Goal: Transaction & Acquisition: Book appointment/travel/reservation

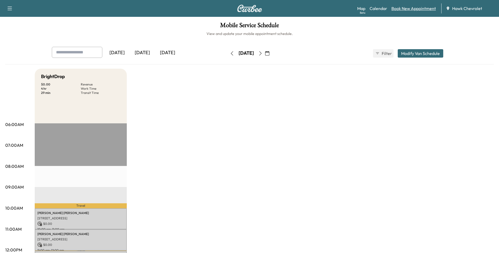
click at [415, 7] on link "Book New Appointment" at bounding box center [414, 8] width 44 height 6
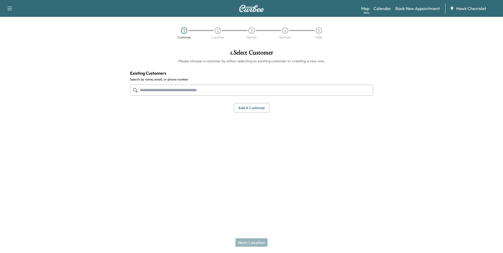
click at [246, 93] on input "text" at bounding box center [251, 90] width 243 height 11
type input "**********"
drag, startPoint x: 236, startPoint y: 161, endPoint x: 240, endPoint y: 138, distance: 23.5
click at [236, 161] on div "1 . Select Customer Please choose a customer by either selecting an existing cu…" at bounding box center [252, 108] width 252 height 127
click at [249, 108] on button "Add a customer" at bounding box center [252, 108] width 36 height 10
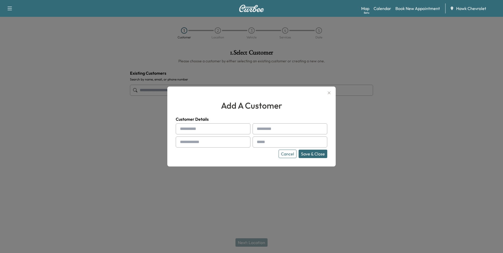
click at [206, 133] on input "text" at bounding box center [213, 128] width 75 height 11
type input "******"
type input "**********"
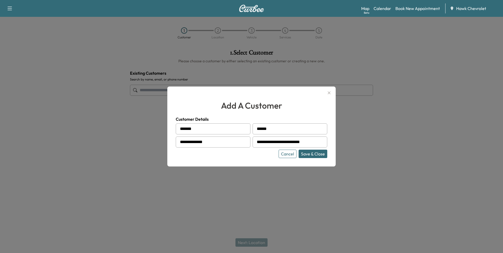
type input "**********"
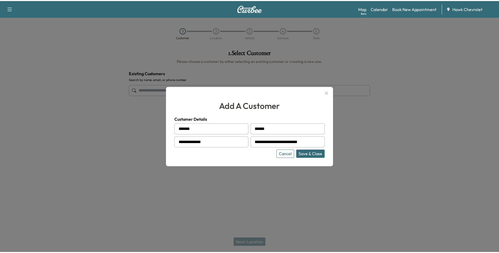
scroll to position [0, 0]
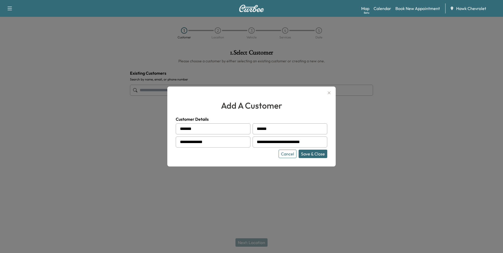
click at [318, 153] on button "Save & Close" at bounding box center [313, 154] width 29 height 8
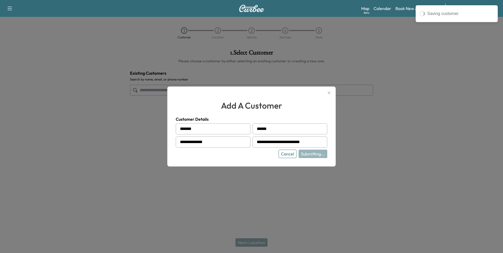
type input "**********"
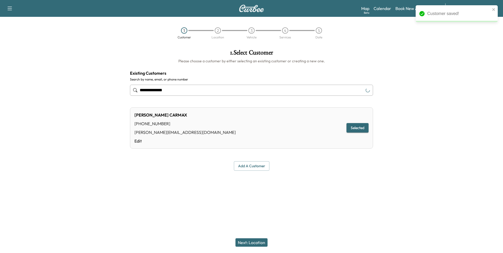
click at [259, 242] on button "Next: Location" at bounding box center [252, 243] width 32 height 8
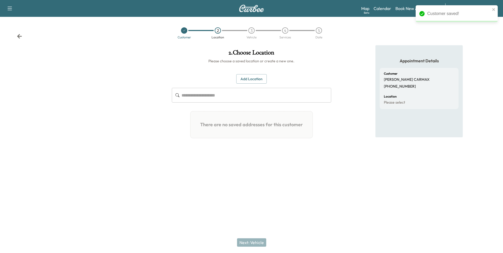
click at [259, 95] on input "text" at bounding box center [257, 95] width 150 height 15
click at [259, 84] on div "Add Location ​ There are no saved addresses for this customer Add a Location Ad…" at bounding box center [251, 108] width 159 height 69
click at [260, 81] on button "Add Location" at bounding box center [251, 79] width 31 height 10
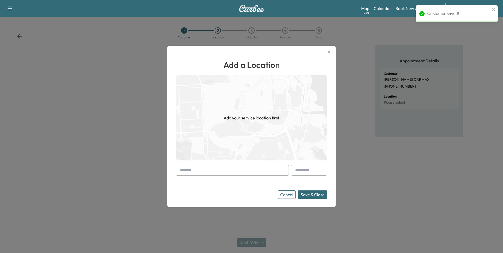
click at [214, 171] on input "text" at bounding box center [232, 170] width 113 height 11
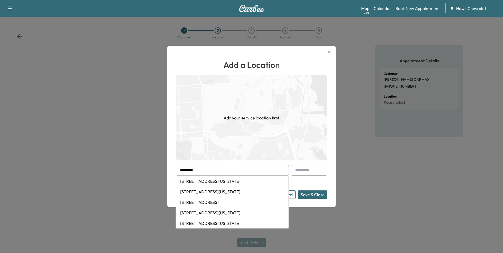
click at [219, 182] on li "[STREET_ADDRESS][US_STATE]" at bounding box center [232, 181] width 113 height 11
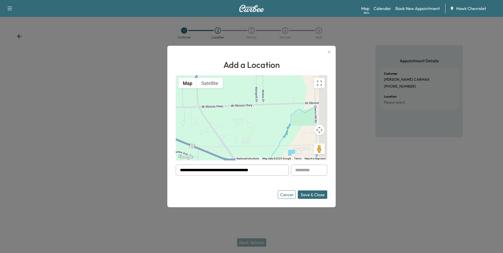
click at [269, 170] on input "**********" at bounding box center [232, 170] width 113 height 11
click at [284, 197] on button "Cancel" at bounding box center [287, 195] width 18 height 8
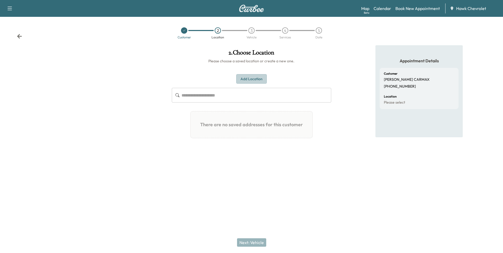
click at [249, 81] on button "Add Location" at bounding box center [251, 79] width 31 height 10
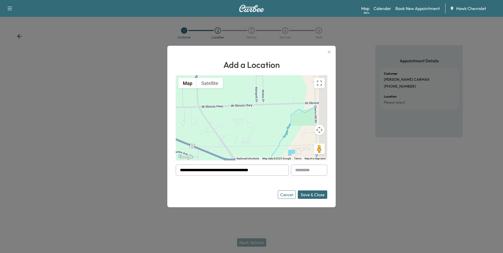
click at [234, 176] on form "**********" at bounding box center [252, 182] width 152 height 34
click at [235, 171] on input "**********" at bounding box center [232, 170] width 113 height 11
click at [266, 171] on input "**********" at bounding box center [232, 170] width 113 height 11
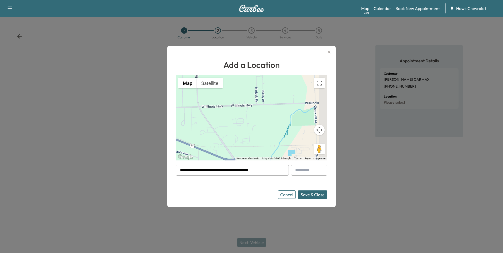
click at [266, 171] on input "**********" at bounding box center [232, 170] width 113 height 11
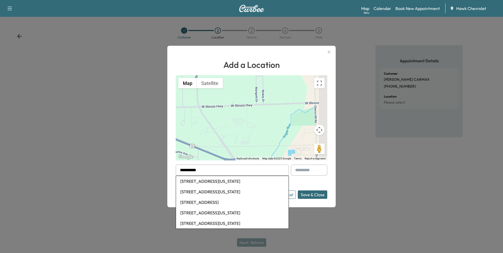
click at [239, 190] on li "[STREET_ADDRESS][US_STATE]" at bounding box center [232, 192] width 113 height 11
type input "**********"
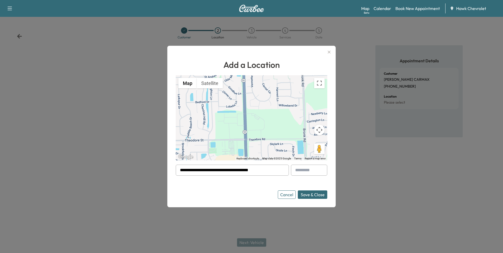
click at [305, 197] on button "Save & Close" at bounding box center [312, 195] width 29 height 8
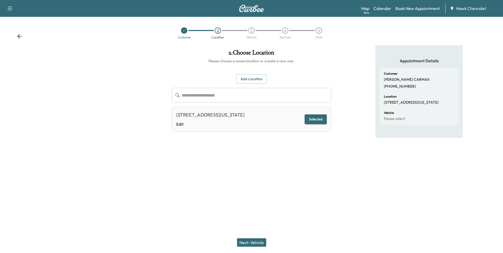
drag, startPoint x: 258, startPoint y: 241, endPoint x: 300, endPoint y: 166, distance: 86.3
click at [298, 182] on div "**********" at bounding box center [251, 126] width 503 height 253
click at [254, 244] on button "Next: Vehicle" at bounding box center [251, 243] width 29 height 8
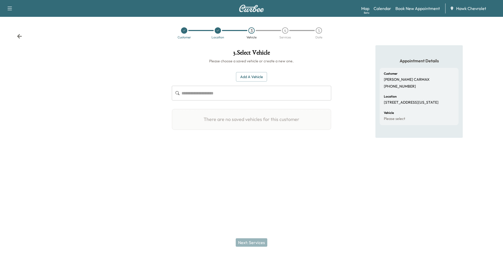
click at [226, 95] on input "text" at bounding box center [257, 93] width 150 height 15
click at [242, 79] on button "Add a Vehicle" at bounding box center [251, 77] width 31 height 10
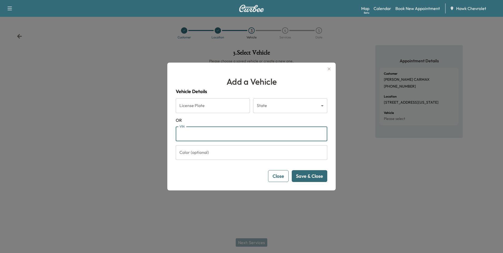
click at [223, 135] on input "VIN" at bounding box center [252, 134] width 152 height 15
paste input "**********"
type input "**********"
drag, startPoint x: 307, startPoint y: 171, endPoint x: 309, endPoint y: 177, distance: 6.8
click at [308, 176] on button "Save & Close" at bounding box center [310, 176] width 36 height 12
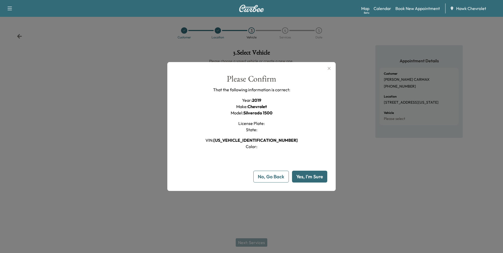
click at [311, 180] on button "Yes, I'm Sure" at bounding box center [309, 177] width 35 height 12
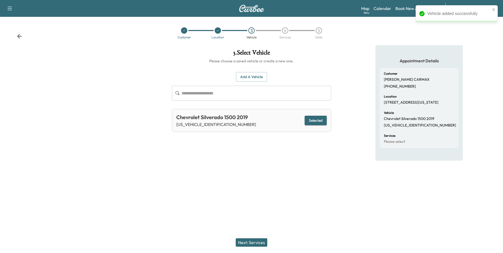
click at [256, 245] on button "Next: Services" at bounding box center [252, 243] width 32 height 8
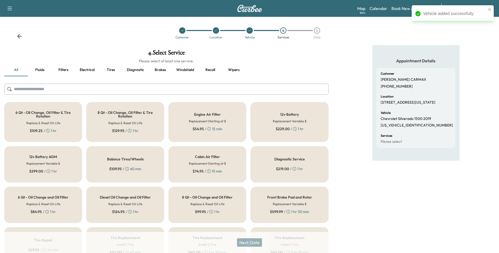
click at [180, 89] on input "text" at bounding box center [166, 89] width 325 height 11
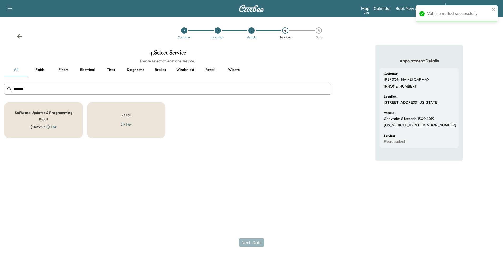
type input "******"
click at [135, 118] on div "Recall 1 hr" at bounding box center [126, 120] width 79 height 36
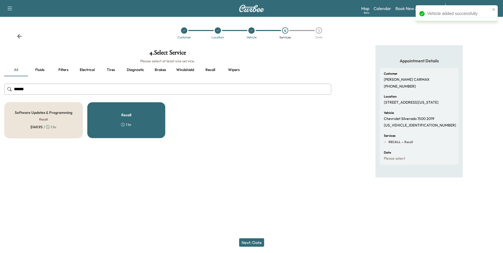
click at [250, 244] on button "Next: Date" at bounding box center [251, 243] width 25 height 8
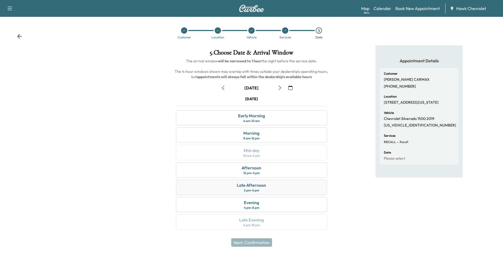
click at [255, 183] on div "Late Afternoon" at bounding box center [251, 185] width 29 height 6
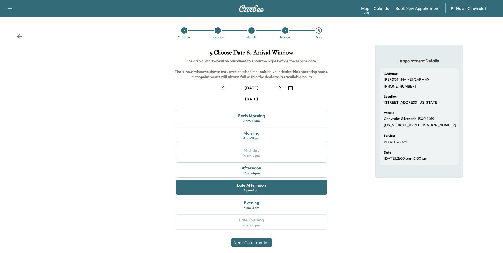
click at [260, 241] on button "Next: Confirmation" at bounding box center [251, 243] width 41 height 8
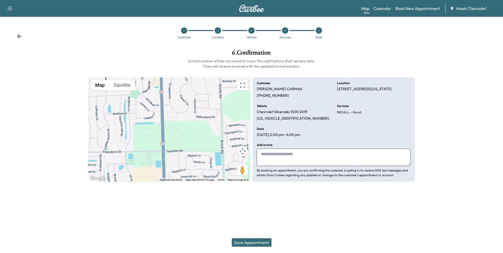
click at [293, 160] on textarea at bounding box center [334, 157] width 154 height 17
type textarea "**********"
click at [257, 245] on button "Save Appointment" at bounding box center [252, 243] width 40 height 8
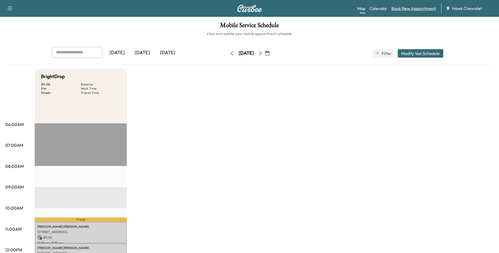
click at [428, 11] on link "Book New Appointment" at bounding box center [414, 8] width 44 height 6
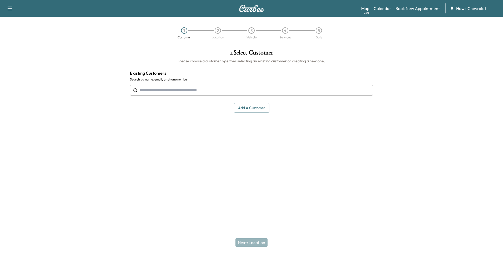
click at [225, 87] on input "text" at bounding box center [251, 90] width 243 height 11
type input "*"
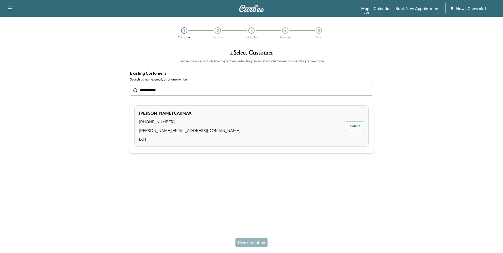
click at [358, 127] on button "Select" at bounding box center [355, 126] width 18 height 10
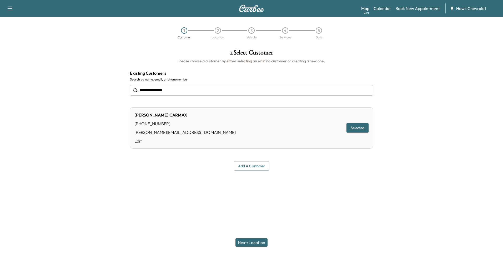
type input "**********"
click at [249, 242] on button "Next: Location" at bounding box center [252, 243] width 32 height 8
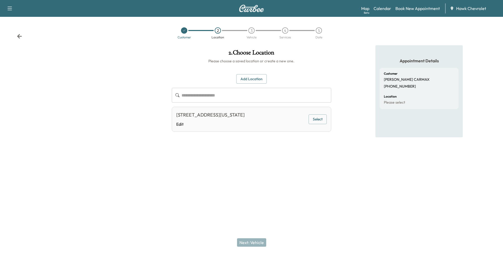
click at [321, 118] on button "Select" at bounding box center [318, 120] width 18 height 10
click at [255, 246] on button "Next: Vehicle" at bounding box center [251, 243] width 29 height 8
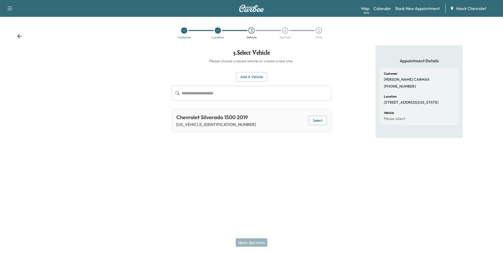
click at [248, 76] on button "Add a Vehicle" at bounding box center [251, 77] width 31 height 10
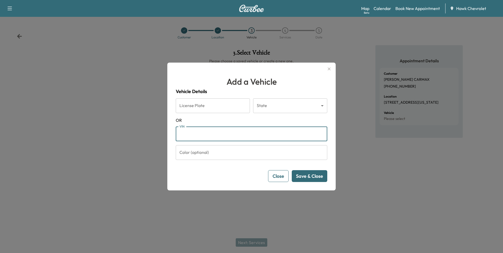
click at [200, 134] on input "VIN" at bounding box center [252, 134] width 152 height 15
type input "**********"
click at [304, 176] on button "Save & Close" at bounding box center [310, 176] width 36 height 12
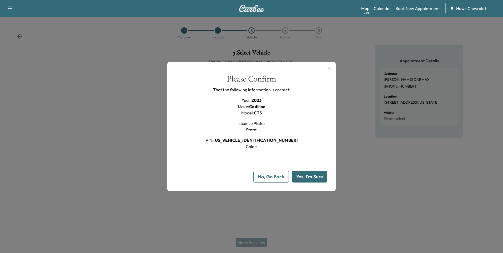
click at [312, 177] on button "Yes, I'm Sure" at bounding box center [309, 177] width 35 height 12
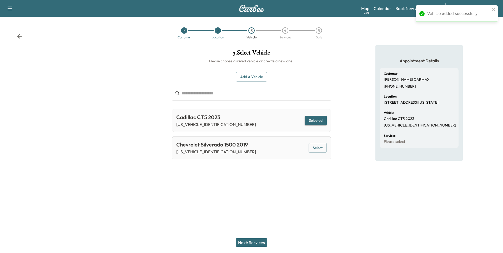
click at [262, 241] on button "Next: Services" at bounding box center [252, 243] width 32 height 8
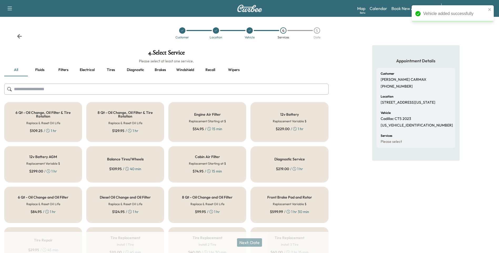
click at [175, 90] on input "text" at bounding box center [166, 89] width 325 height 11
type input "*"
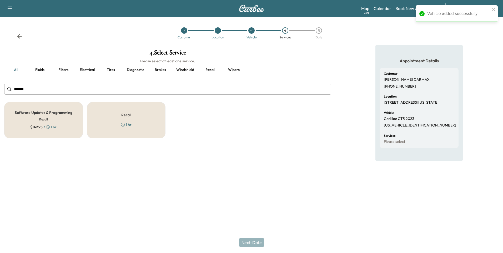
type input "******"
click at [140, 122] on div "Recall 1 hr" at bounding box center [126, 120] width 79 height 36
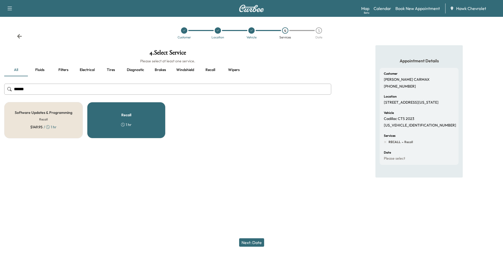
click at [253, 243] on button "Next: Date" at bounding box center [251, 243] width 25 height 8
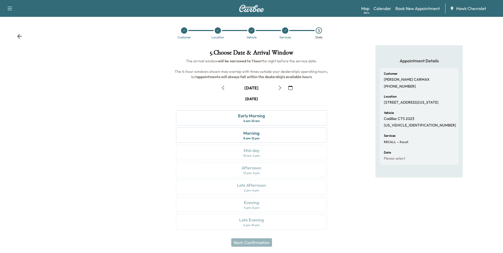
click at [259, 207] on div "[DATE] Early Morning 6 am - 10 am Morning 8 am - 12 pm Mid-day 10 am - 2 pm Aft…" at bounding box center [251, 164] width 159 height 136
click at [259, 208] on div "[DATE] Early Morning 6 am - 10 am Morning 8 am - 12 pm Mid-day 10 am - 2 pm Aft…" at bounding box center [251, 164] width 159 height 136
click at [291, 88] on icon "button" at bounding box center [291, 88] width 4 height 4
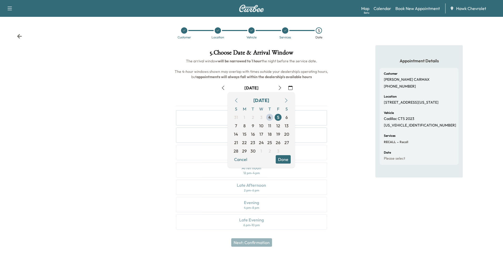
click at [350, 117] on div "Appointment Details Customer [PERSON_NAME] [PHONE_NUMBER] Location [STREET_ADDR…" at bounding box center [420, 140] width 168 height 191
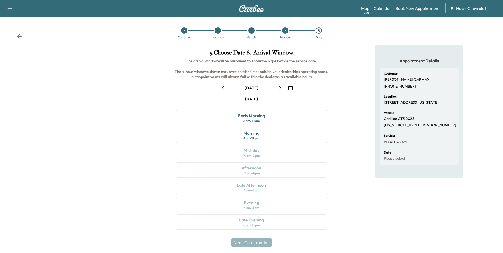
click at [292, 85] on button "button" at bounding box center [290, 88] width 9 height 8
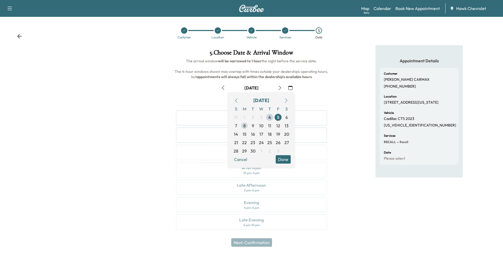
click at [248, 126] on span "8" at bounding box center [244, 126] width 8 height 8
click at [286, 159] on button "Done" at bounding box center [283, 159] width 15 height 8
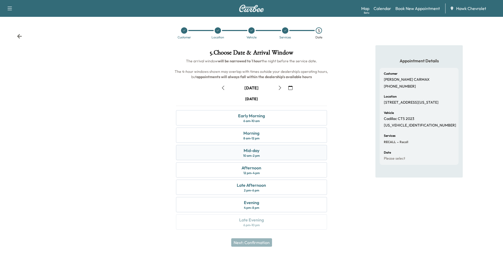
click at [265, 154] on div "Mid-day 10 am - 2 pm" at bounding box center [251, 152] width 151 height 15
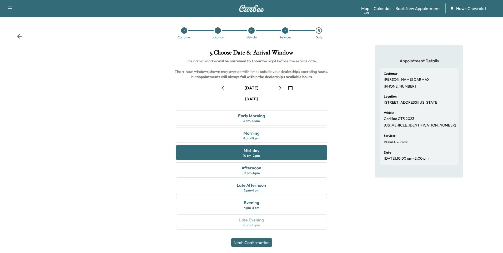
click at [260, 242] on button "Next: Confirmation" at bounding box center [251, 243] width 41 height 8
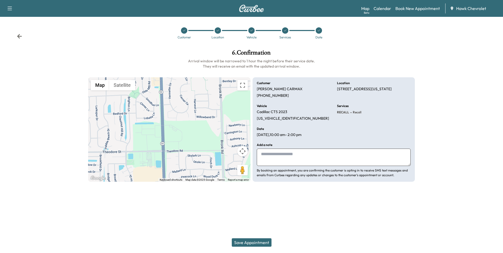
click at [283, 160] on textarea at bounding box center [334, 157] width 154 height 17
type textarea "**********"
click at [263, 244] on button "Save Appointment" at bounding box center [252, 243] width 40 height 8
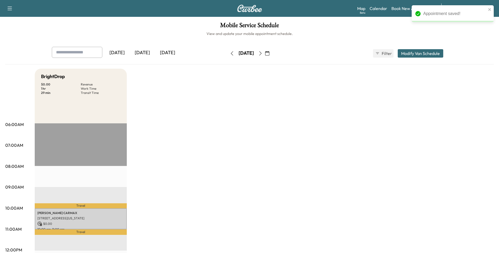
scroll to position [18, 0]
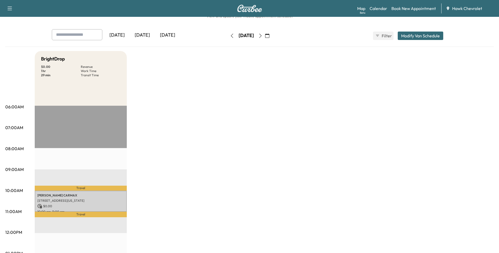
click at [230, 36] on icon "button" at bounding box center [232, 36] width 4 height 4
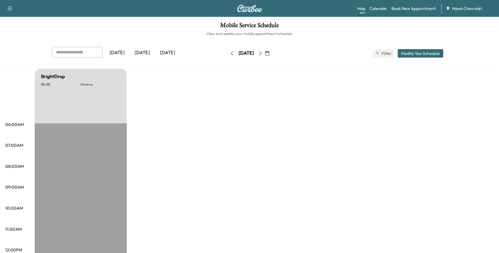
click at [230, 53] on icon "button" at bounding box center [232, 53] width 4 height 4
click at [228, 53] on button "button" at bounding box center [232, 53] width 9 height 8
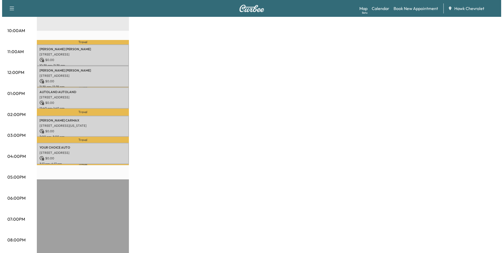
scroll to position [193, 0]
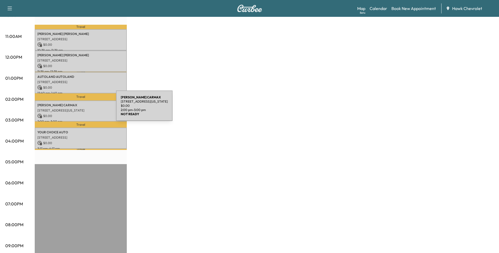
click at [77, 109] on p "[STREET_ADDRESS][US_STATE]" at bounding box center [80, 110] width 87 height 4
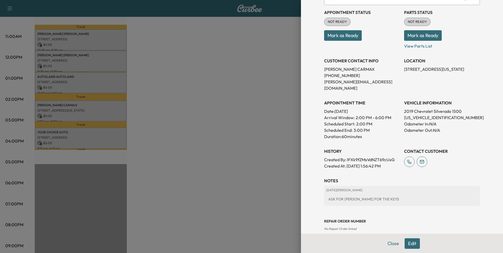
scroll to position [58, 0]
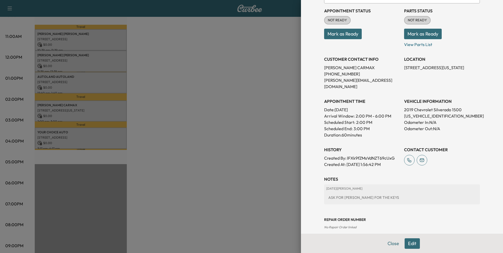
click at [410, 242] on button "Edit" at bounding box center [412, 244] width 15 height 11
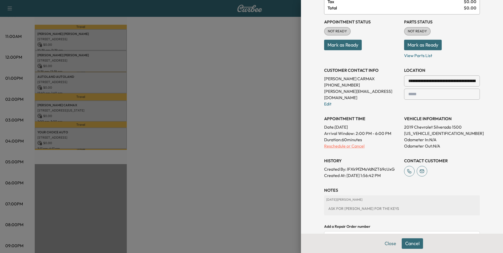
click at [335, 143] on p "Reschedule or Cancel" at bounding box center [362, 146] width 76 height 6
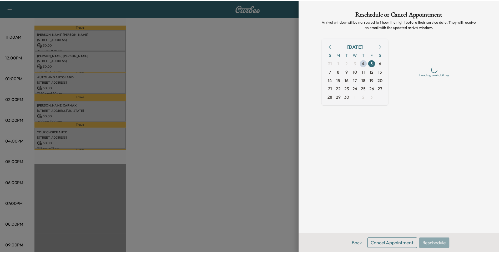
scroll to position [0, 0]
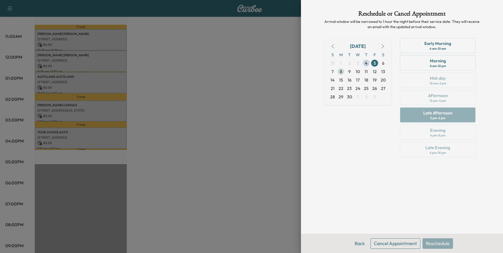
click at [342, 74] on span "8" at bounding box center [341, 71] width 2 height 6
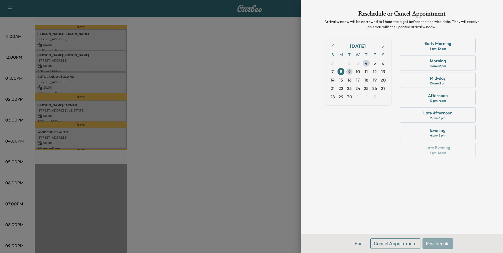
click at [348, 72] on span "9" at bounding box center [349, 71] width 8 height 8
click at [342, 72] on span "8" at bounding box center [341, 71] width 2 height 6
click at [431, 79] on div "Mid-day" at bounding box center [438, 78] width 16 height 6
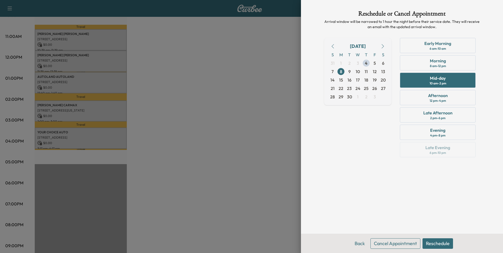
click at [443, 250] on div "Back Cancel Appointment Reschedule" at bounding box center [402, 243] width 202 height 19
click at [442, 245] on button "Reschedule" at bounding box center [438, 244] width 31 height 11
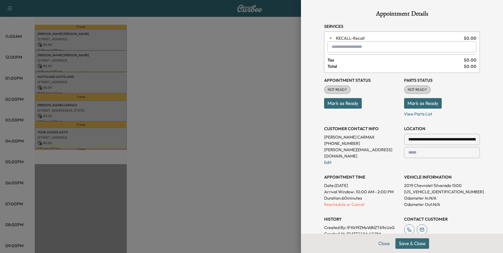
click at [421, 241] on button "Save & Close" at bounding box center [413, 244] width 34 height 11
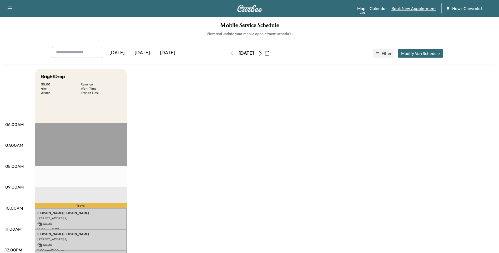
click at [409, 8] on link "Book New Appointment" at bounding box center [414, 8] width 44 height 6
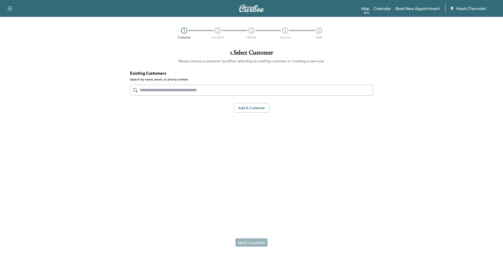
click at [232, 91] on input "text" at bounding box center [251, 90] width 243 height 11
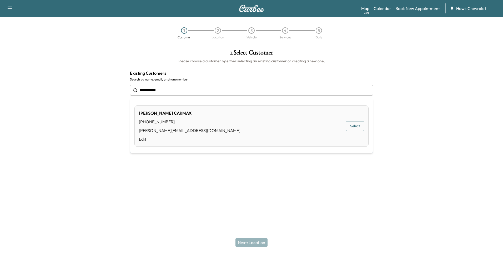
click at [365, 125] on div "[PERSON_NAME] [PHONE_NUMBER] [PERSON_NAME][EMAIL_ADDRESS][DOMAIN_NAME] Edit Sel…" at bounding box center [252, 126] width 234 height 41
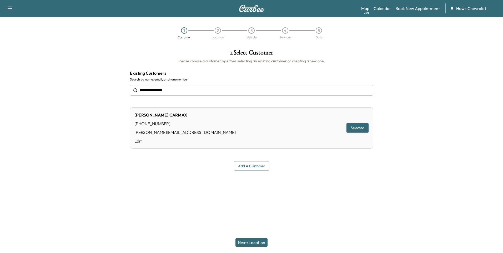
type input "**********"
click at [260, 165] on button "Add a customer" at bounding box center [252, 166] width 36 height 10
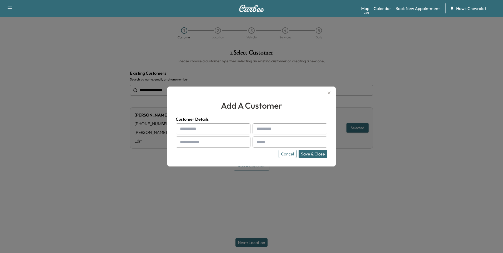
click at [291, 154] on button "Cancel" at bounding box center [288, 154] width 18 height 8
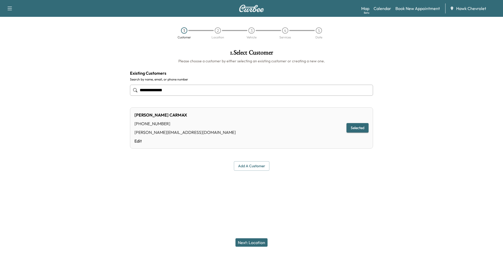
click at [256, 242] on button "Next: Location" at bounding box center [252, 243] width 32 height 8
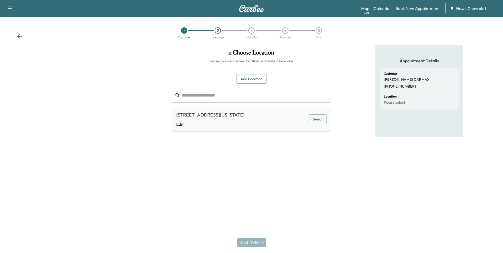
click at [317, 118] on button "Select" at bounding box center [318, 120] width 18 height 10
click at [253, 242] on button "Next: Vehicle" at bounding box center [251, 243] width 29 height 8
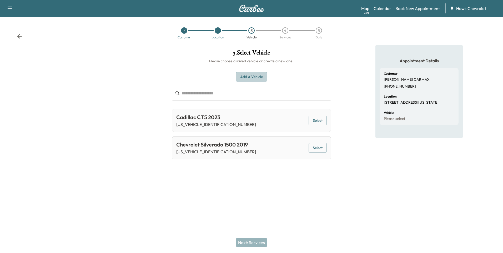
click at [255, 76] on button "Add a Vehicle" at bounding box center [251, 77] width 31 height 10
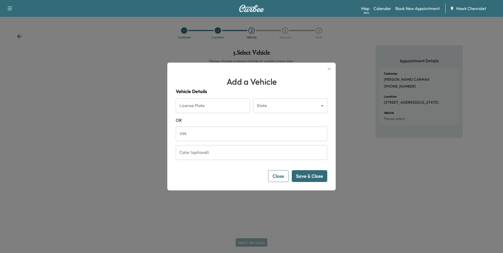
click at [220, 135] on input "VIN" at bounding box center [252, 134] width 152 height 15
type input "**********"
click at [312, 176] on button "Save & Close" at bounding box center [310, 176] width 36 height 12
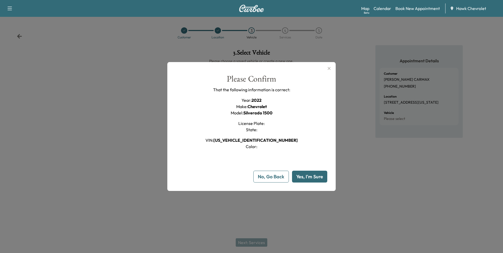
click at [308, 176] on button "Yes, I'm Sure" at bounding box center [309, 177] width 35 height 12
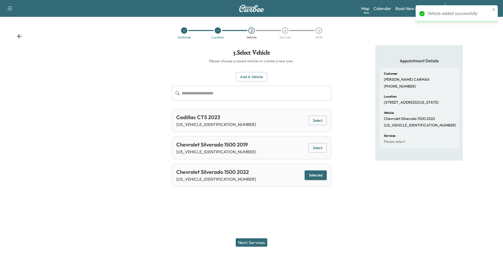
click at [264, 241] on button "Next: Services" at bounding box center [252, 243] width 32 height 8
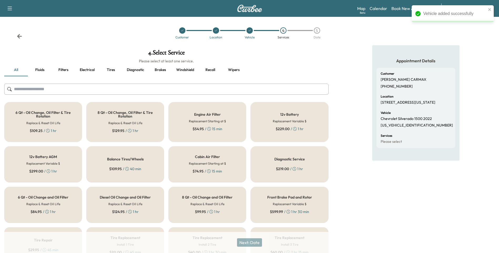
drag, startPoint x: 201, startPoint y: 85, endPoint x: 200, endPoint y: 88, distance: 4.0
click at [200, 86] on input "text" at bounding box center [166, 89] width 325 height 11
click at [200, 88] on input "text" at bounding box center [166, 89] width 325 height 11
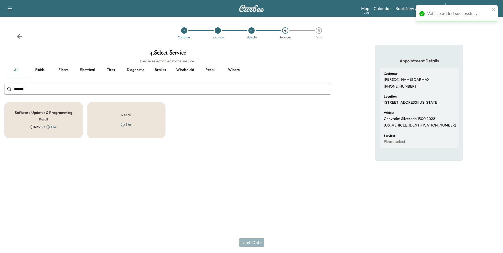
type input "******"
click at [149, 125] on div "Recall 1 hr" at bounding box center [126, 120] width 79 height 36
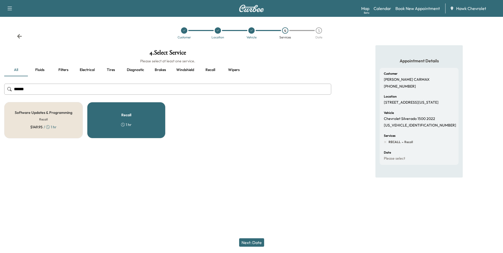
click at [243, 240] on button "Next: Date" at bounding box center [251, 243] width 25 height 8
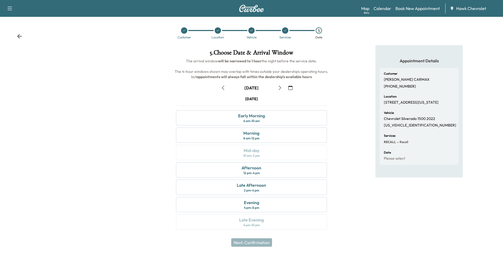
click at [281, 88] on icon "button" at bounding box center [280, 88] width 4 height 4
click at [258, 171] on div "12 pm - 4 pm" at bounding box center [252, 173] width 16 height 4
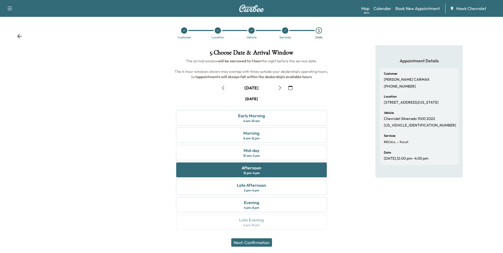
click at [261, 241] on button "Next: Confirmation" at bounding box center [251, 243] width 41 height 8
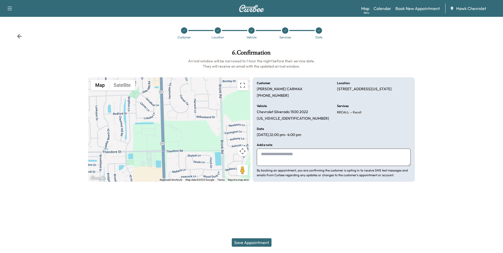
click at [297, 159] on textarea at bounding box center [334, 157] width 154 height 17
type textarea "**********"
click at [265, 246] on button "Save Appointment" at bounding box center [252, 243] width 40 height 8
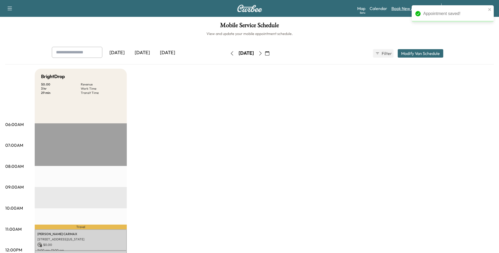
click at [402, 9] on link "Book New Appointment" at bounding box center [414, 8] width 44 height 6
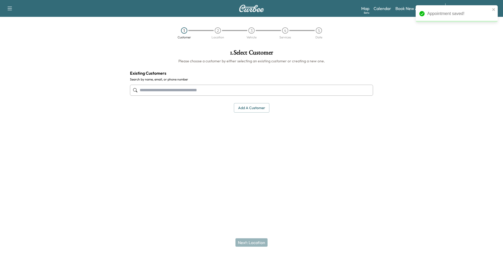
click at [233, 91] on input "text" at bounding box center [251, 90] width 243 height 11
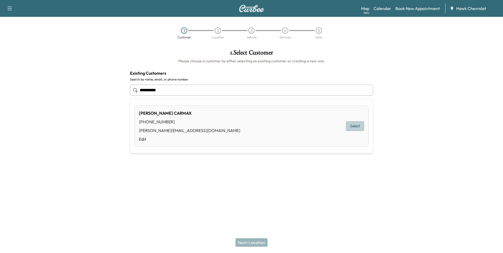
click at [351, 124] on button "Select" at bounding box center [355, 126] width 18 height 10
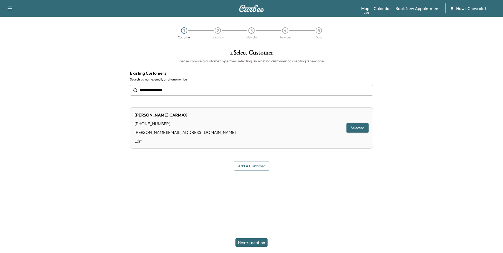
type input "**********"
click at [255, 167] on button "Add a customer" at bounding box center [252, 166] width 36 height 10
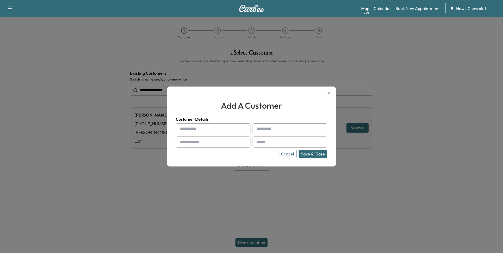
click at [284, 154] on button "Cancel" at bounding box center [288, 154] width 18 height 8
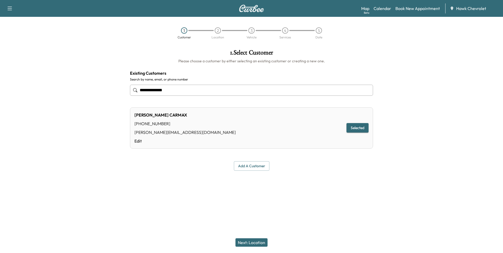
click at [260, 241] on button "Next: Location" at bounding box center [252, 243] width 32 height 8
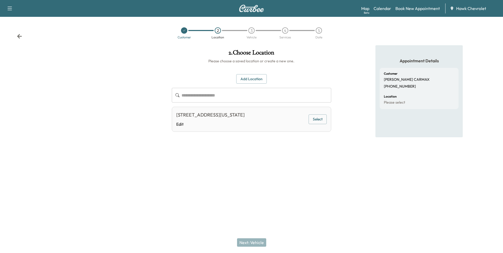
click at [323, 119] on button "Select" at bounding box center [318, 120] width 18 height 10
click at [260, 241] on button "Next: Vehicle" at bounding box center [251, 243] width 29 height 8
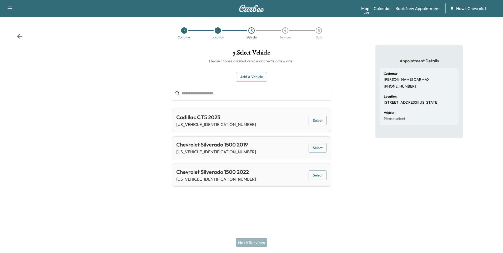
click at [256, 94] on input "text" at bounding box center [257, 93] width 150 height 15
click at [260, 79] on button "Add a Vehicle" at bounding box center [251, 77] width 31 height 10
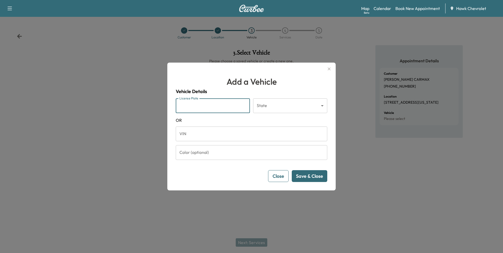
click at [225, 105] on input "License Plate" at bounding box center [213, 105] width 74 height 15
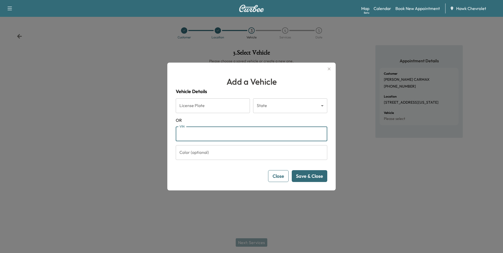
click at [224, 132] on input "VIN" at bounding box center [252, 134] width 152 height 15
type input "**********"
click at [326, 175] on button "Save & Close" at bounding box center [310, 176] width 36 height 12
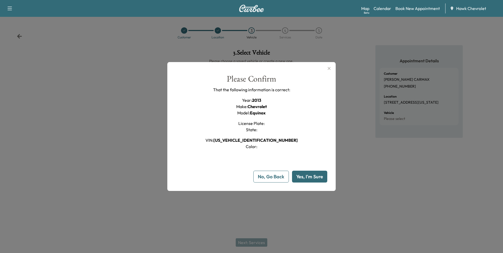
click at [321, 179] on button "Yes, I'm Sure" at bounding box center [309, 177] width 35 height 12
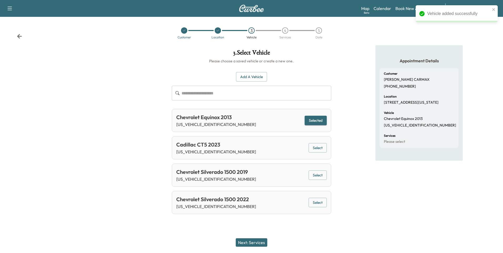
click at [257, 244] on button "Next: Services" at bounding box center [252, 243] width 32 height 8
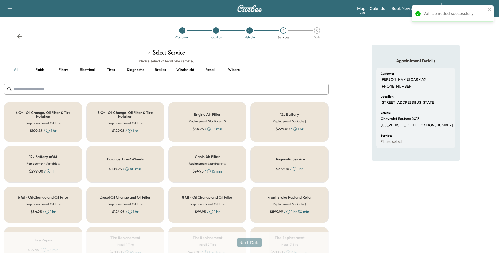
click at [174, 91] on input "text" at bounding box center [166, 89] width 325 height 11
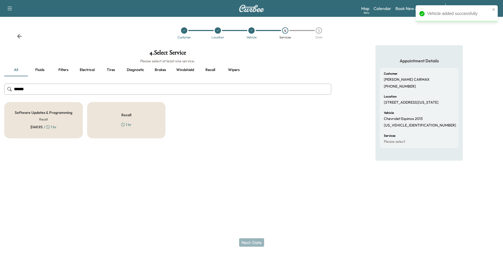
type input "******"
click at [119, 125] on div "Recall 1 hr" at bounding box center [126, 120] width 79 height 36
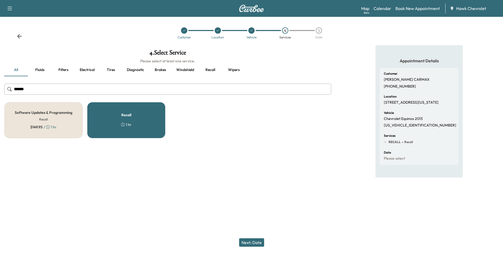
click at [258, 245] on button "Next: Date" at bounding box center [251, 243] width 25 height 8
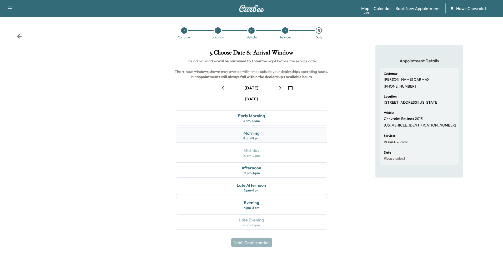
click at [261, 134] on div "Morning 8 am - 12 pm" at bounding box center [251, 135] width 151 height 15
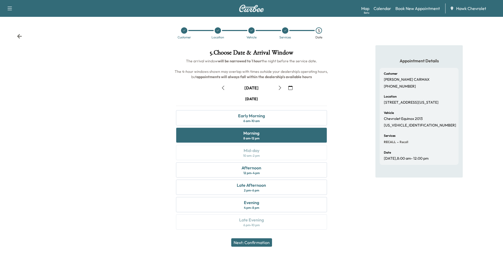
click at [256, 247] on div "Next: Confirmation" at bounding box center [251, 242] width 503 height 21
click at [256, 243] on button "Next: Confirmation" at bounding box center [251, 243] width 41 height 8
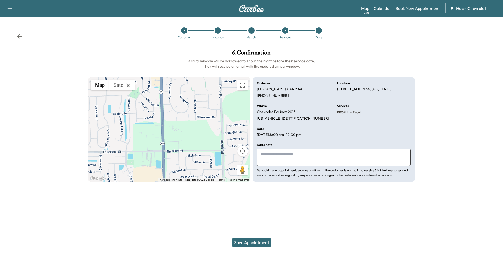
click at [284, 152] on textarea at bounding box center [334, 157] width 154 height 17
type textarea "**********"
click at [269, 244] on button "Save Appointment" at bounding box center [252, 243] width 40 height 8
